Goal: Task Accomplishment & Management: Manage account settings

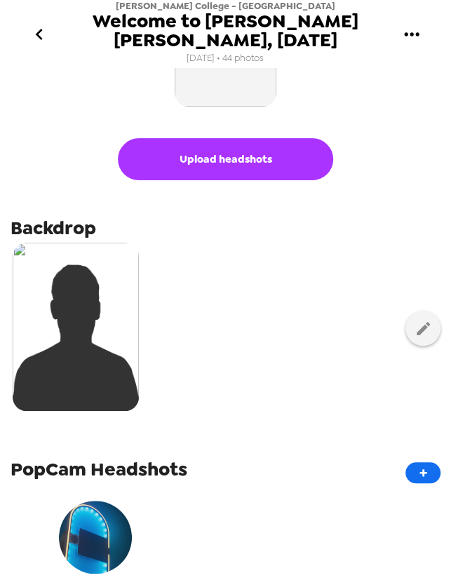
scroll to position [255, 0]
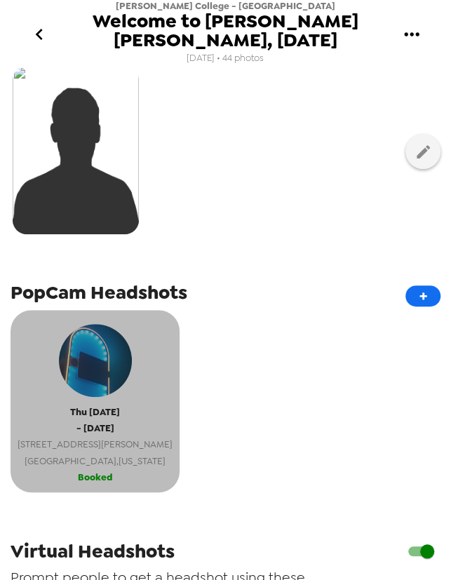
click at [123, 458] on span "Northampton , Massachusetts" at bounding box center [95, 461] width 155 height 16
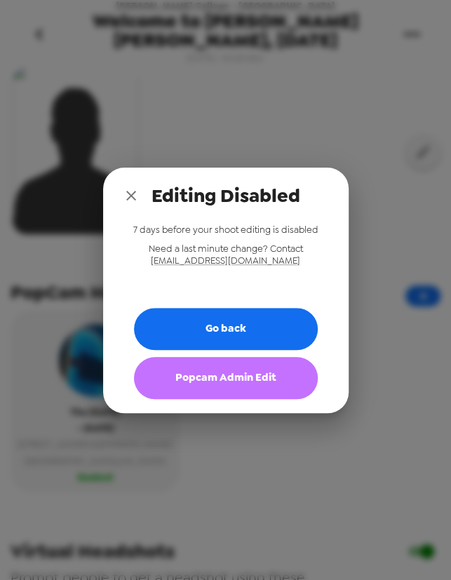
click at [224, 381] on button "Popcam Admin Edit" at bounding box center [226, 378] width 184 height 42
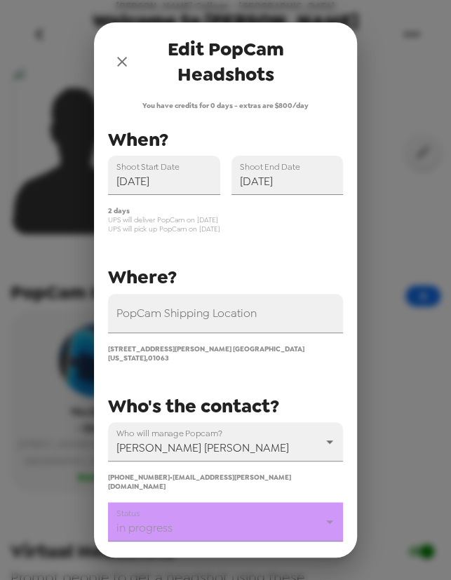
click at [208, 505] on body "Smith College - Lazarus Career Center Welcome to Kathleen McCartney Hall, Sept.…" at bounding box center [225, 290] width 451 height 580
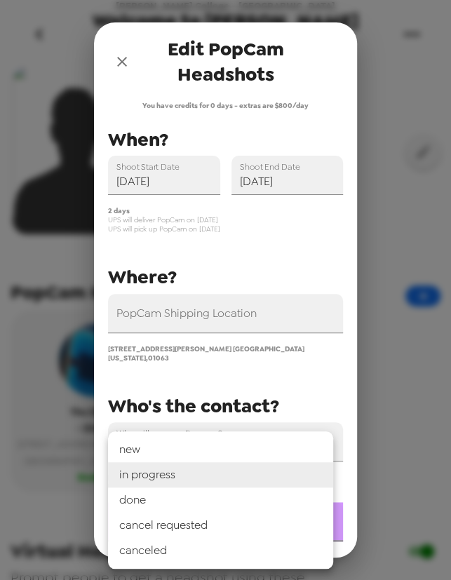
click at [196, 501] on li "done" at bounding box center [220, 499] width 225 height 25
type input "done"
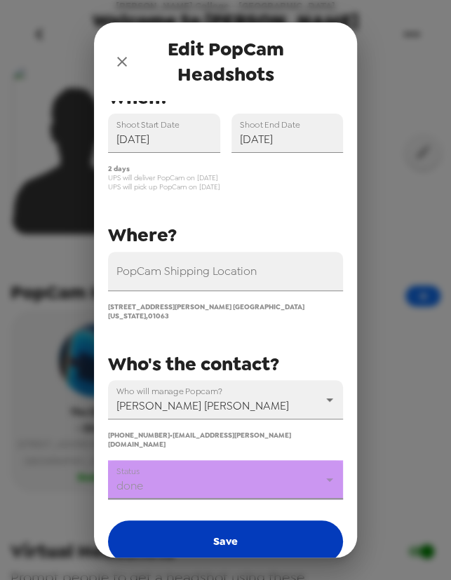
scroll to position [93, 0]
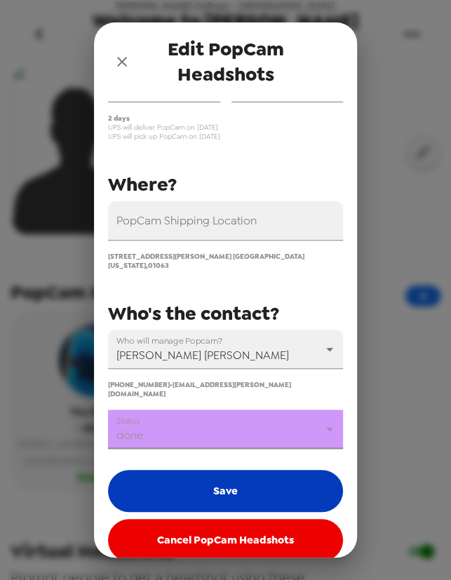
click at [218, 477] on button "Save" at bounding box center [225, 491] width 235 height 42
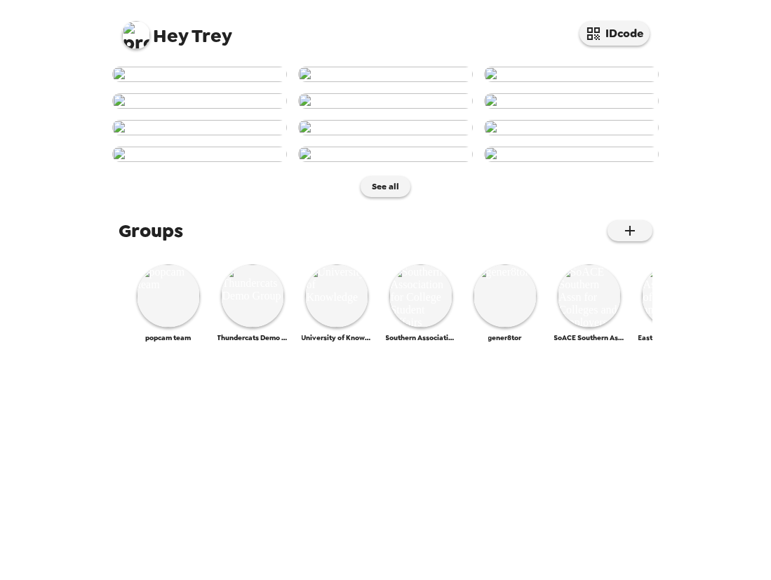
click at [137, 36] on img at bounding box center [136, 35] width 28 height 28
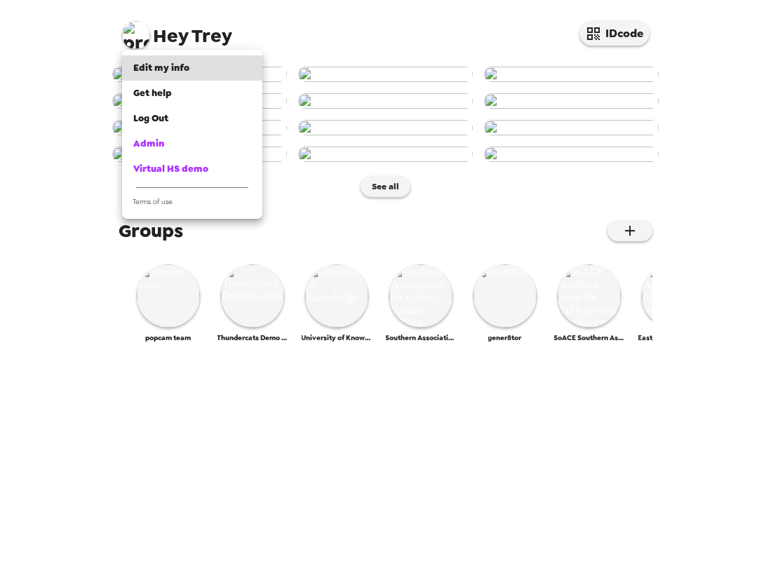
click at [353, 382] on div at bounding box center [385, 290] width 771 height 580
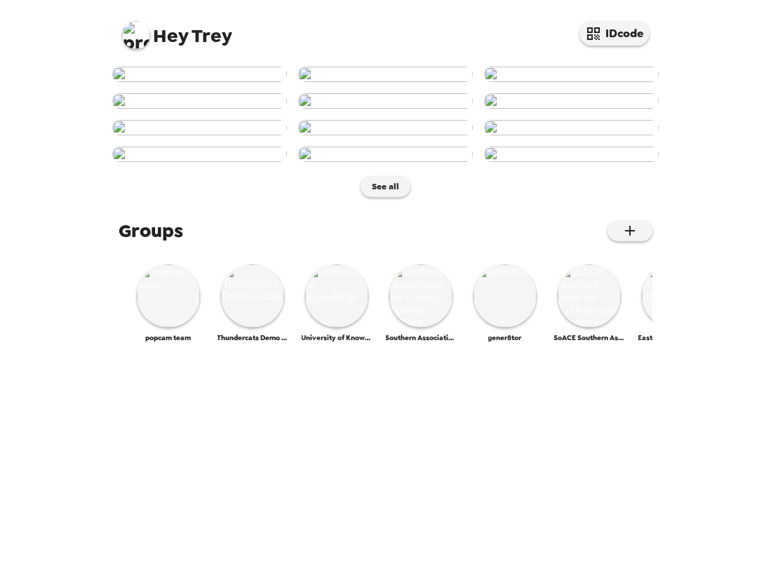
scroll to position [593, 0]
click at [231, 328] on img at bounding box center [252, 295] width 63 height 63
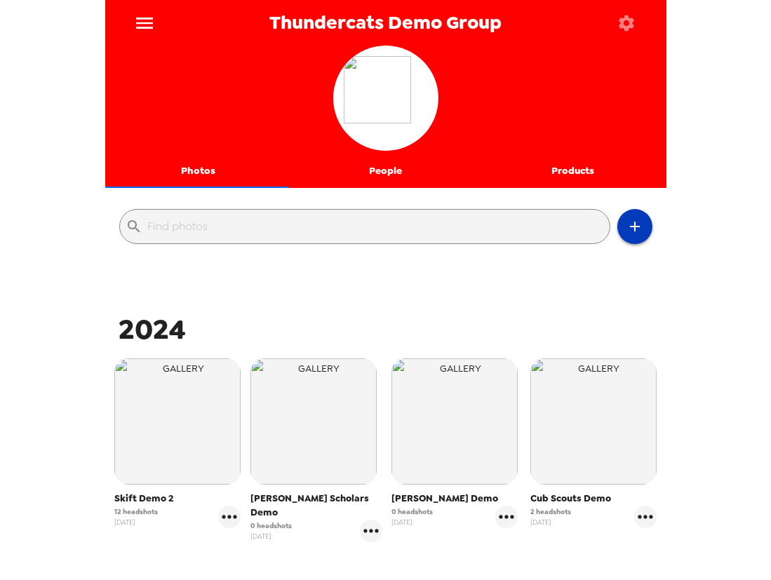
click at [628, 229] on icon "button" at bounding box center [634, 226] width 17 height 17
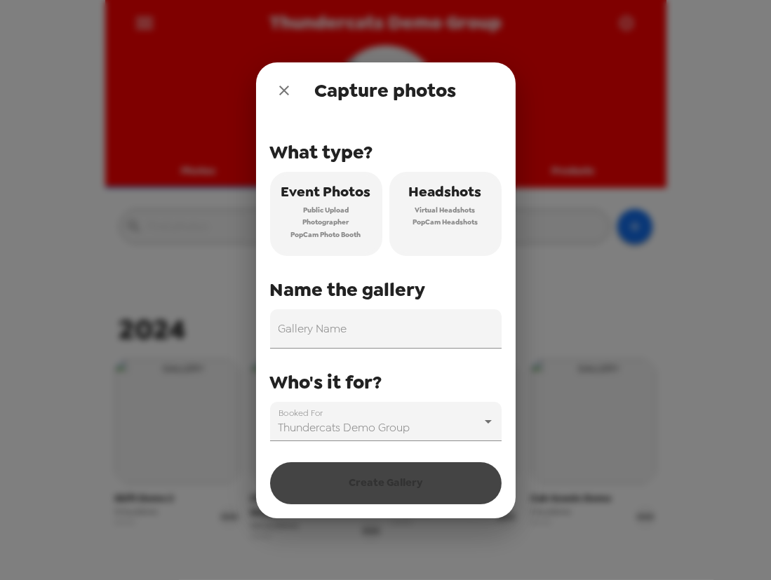
click at [471, 221] on span "PopCam Headshots" at bounding box center [444, 222] width 65 height 13
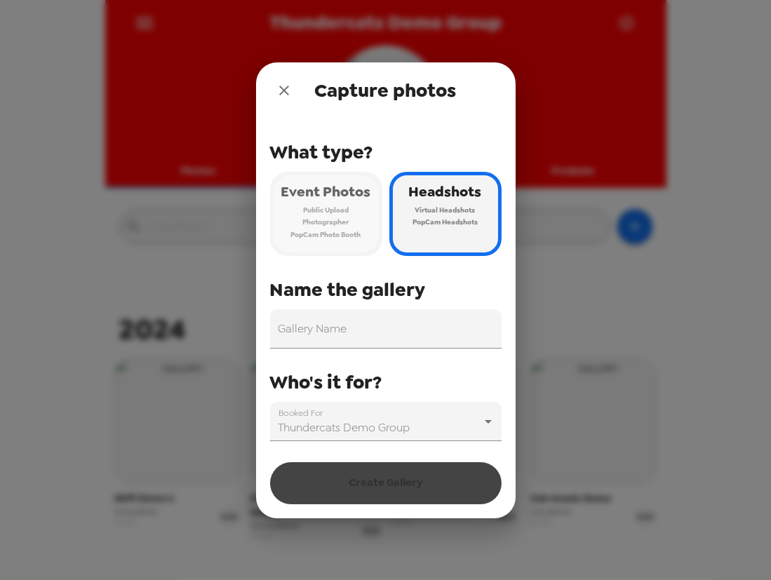
click at [349, 223] on span "Photographer" at bounding box center [326, 222] width 46 height 13
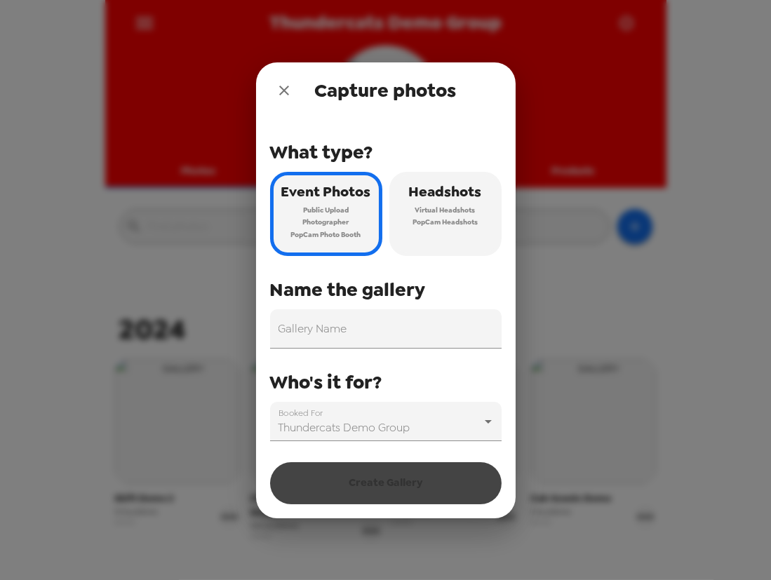
click at [440, 221] on span "PopCam Headshots" at bounding box center [444, 222] width 65 height 13
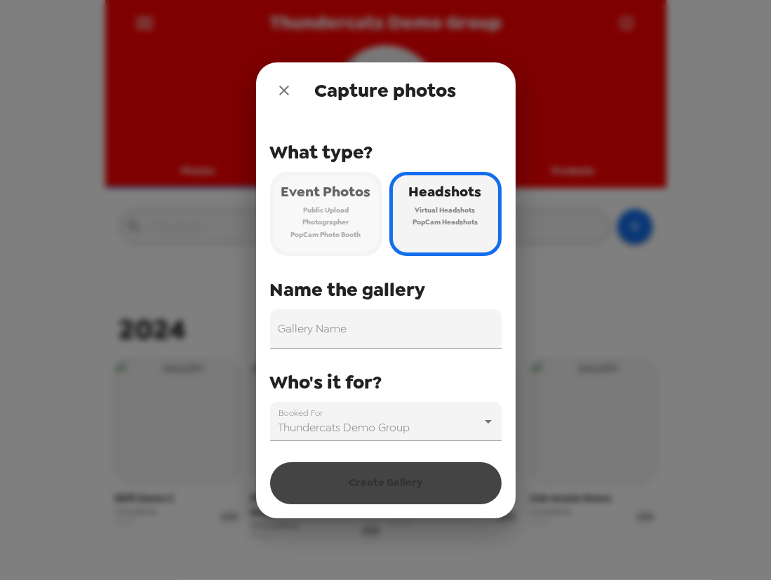
click at [337, 229] on span "PopCam Photo Booth" at bounding box center [326, 235] width 70 height 13
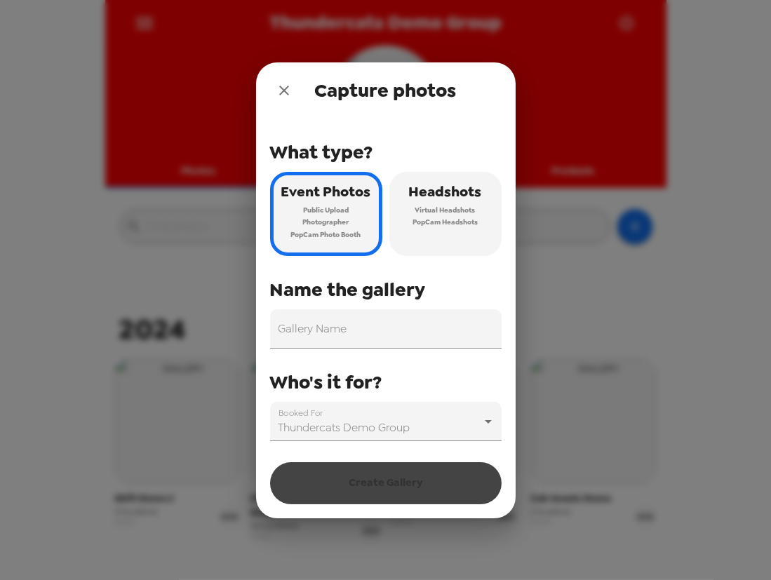
click at [283, 91] on icon "close" at bounding box center [284, 91] width 10 height 10
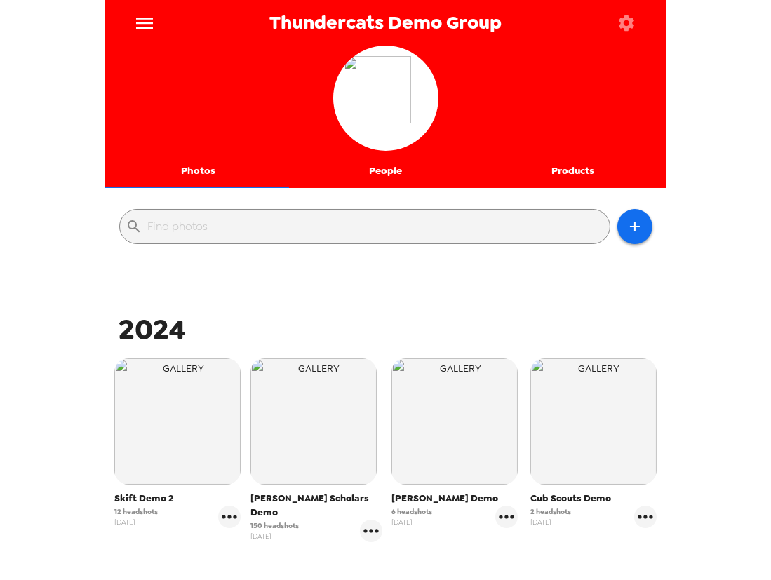
click at [153, 22] on icon "menu" at bounding box center [144, 23] width 22 height 22
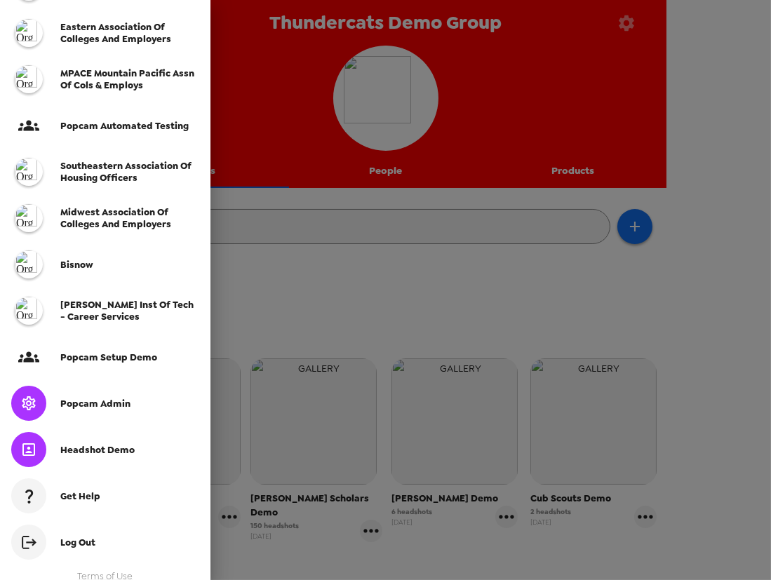
scroll to position [361, 0]
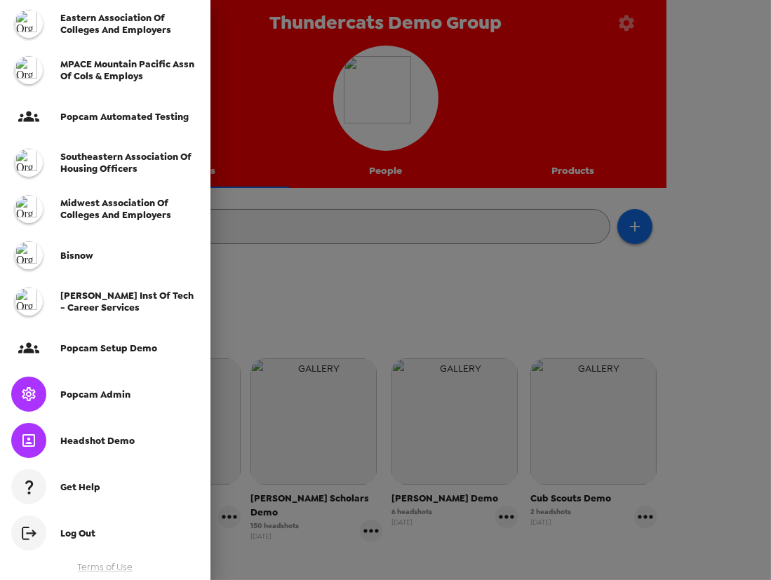
click at [112, 394] on span "Popcam Admin" at bounding box center [95, 395] width 70 height 12
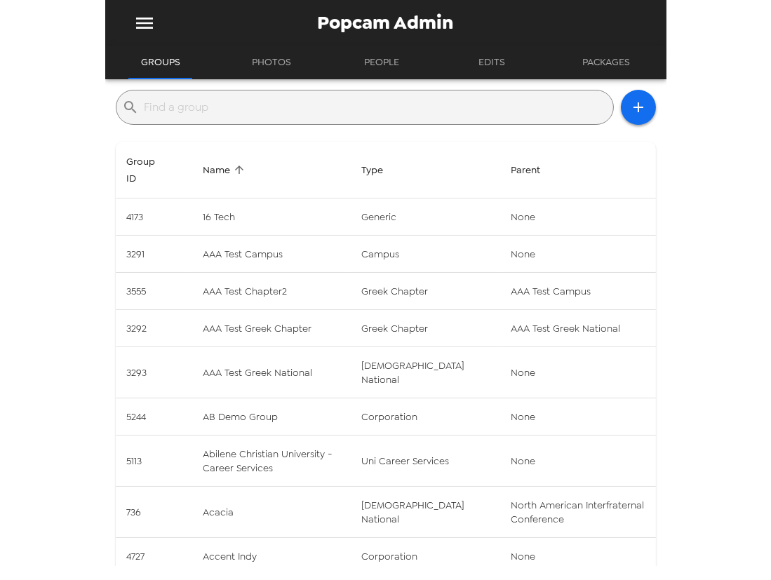
click at [315, 109] on input "text" at bounding box center [375, 107] width 463 height 22
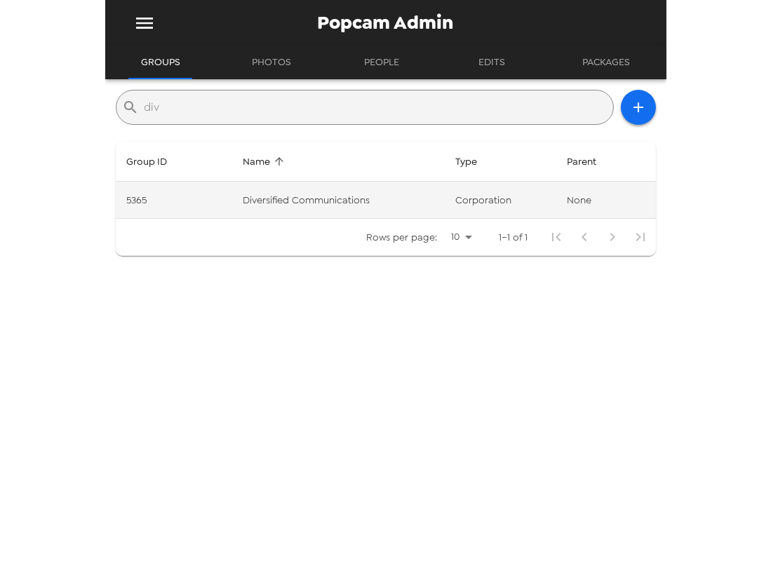
type input "div"
click at [400, 195] on td "Diversified Communications" at bounding box center [337, 200] width 213 height 37
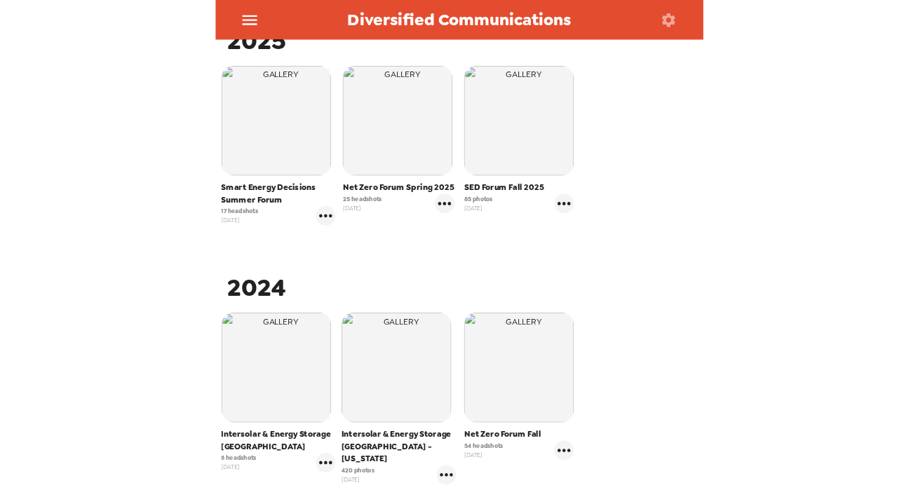
scroll to position [255, 0]
